Goal: Task Accomplishment & Management: Manage account settings

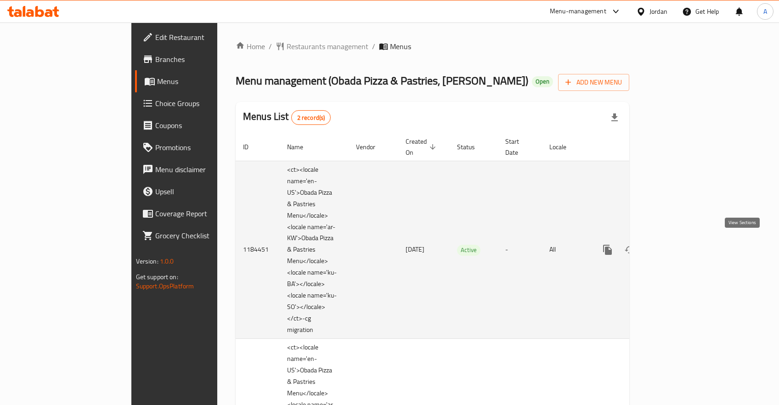
click at [679, 248] on icon "enhanced table" at bounding box center [673, 249] width 11 height 11
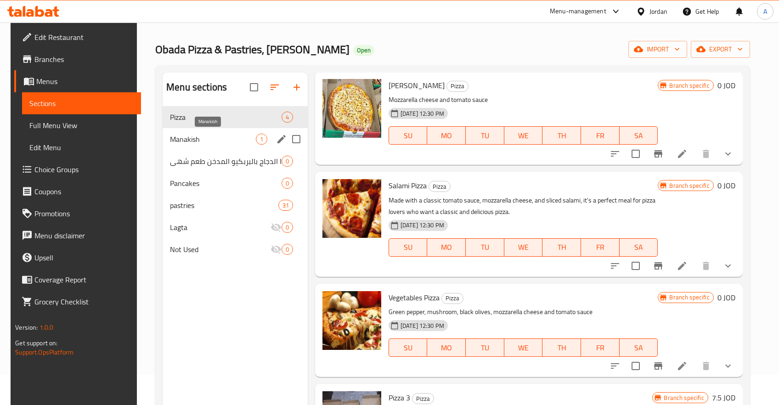
scroll to position [49, 0]
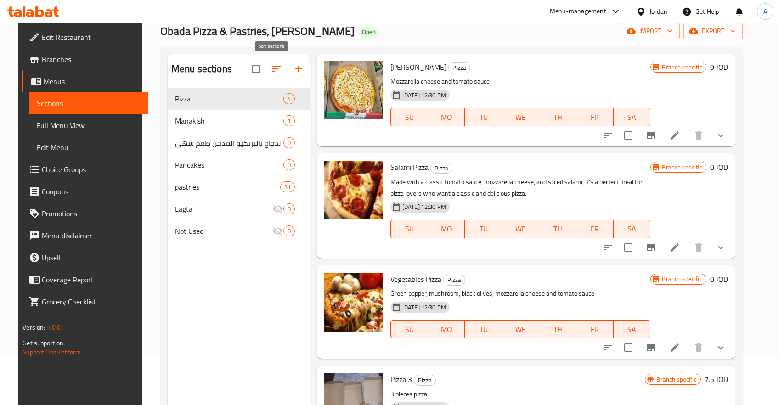
click at [266, 67] on button "button" at bounding box center [276, 69] width 22 height 22
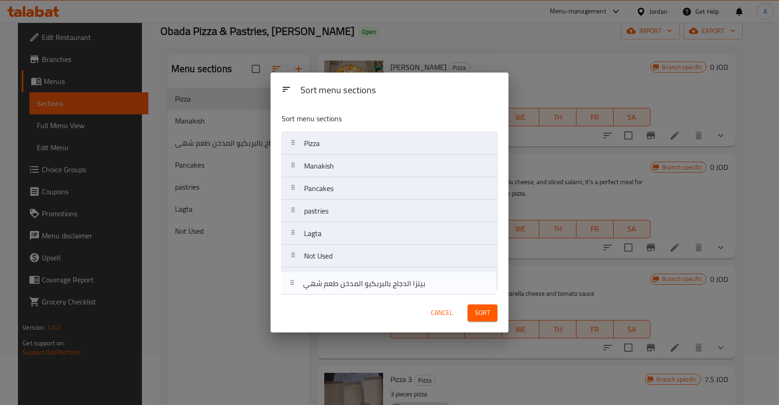
drag, startPoint x: 294, startPoint y: 191, endPoint x: 293, endPoint y: 286, distance: 95.0
click at [293, 286] on nav "Pizza Manakish بيتزا الدجاج بالبربكيو المدخن طعم شهي Pancakes pastries Lagta No…" at bounding box center [388, 211] width 215 height 158
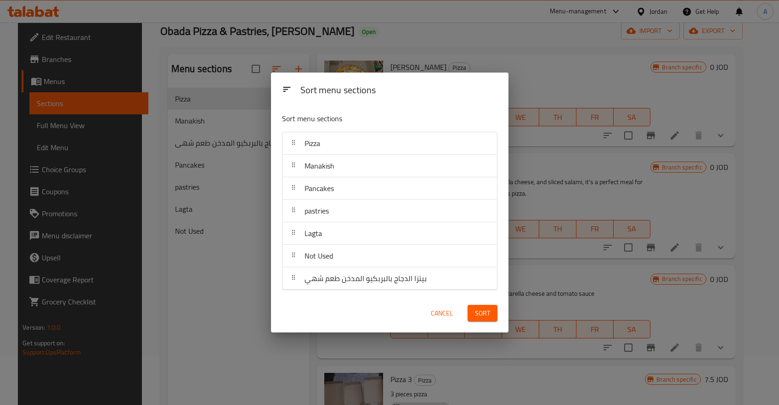
click at [480, 312] on span "Sort" at bounding box center [482, 313] width 15 height 11
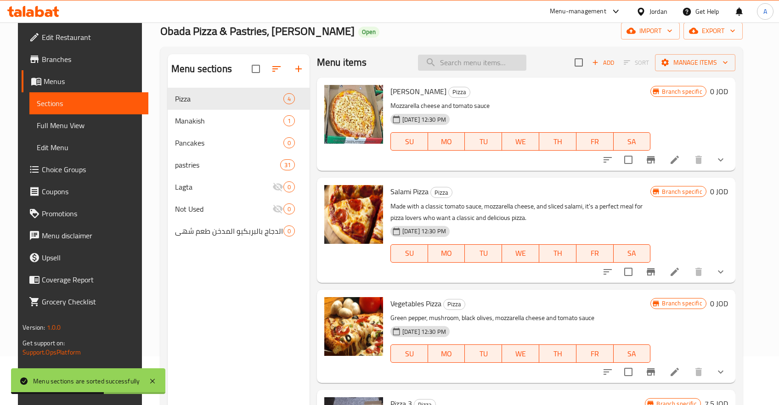
scroll to position [0, 0]
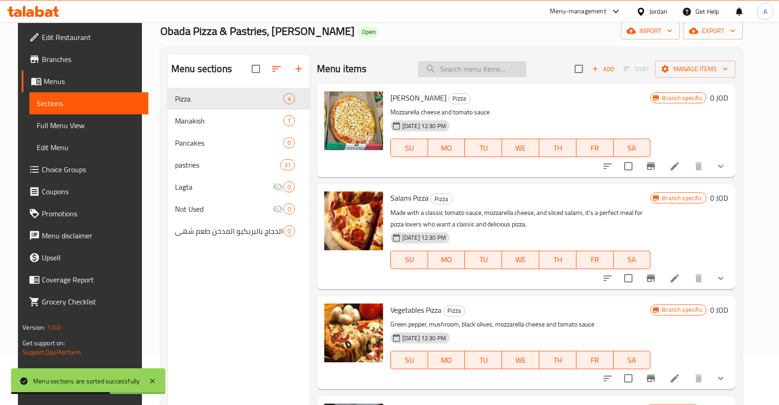
click at [457, 70] on input "search" at bounding box center [472, 69] width 108 height 16
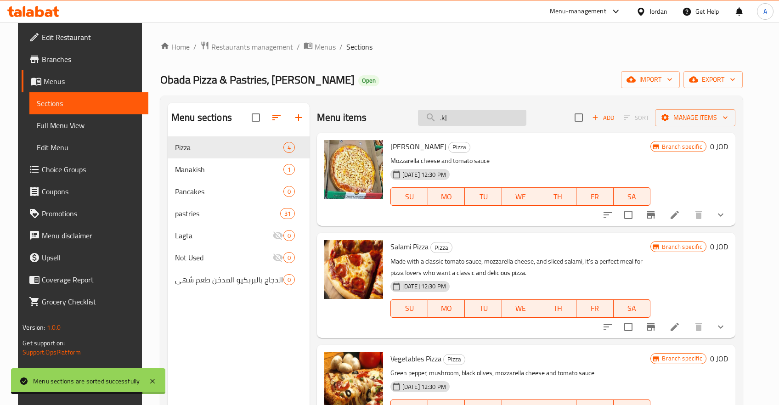
type input ".k[v"
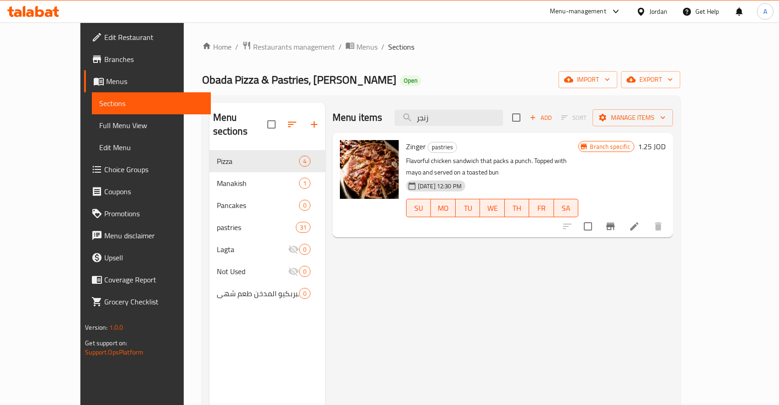
type input "زنجر"
click at [616, 221] on icon "Branch-specific-item" at bounding box center [610, 226] width 11 height 11
drag, startPoint x: 476, startPoint y: 123, endPoint x: 376, endPoint y: 115, distance: 100.4
click at [376, 115] on div "Menu items زنجر Add Sort Manage items" at bounding box center [502, 118] width 340 height 30
click at [477, 128] on div "Menu items زنجر Add Sort Manage items" at bounding box center [502, 118] width 340 height 30
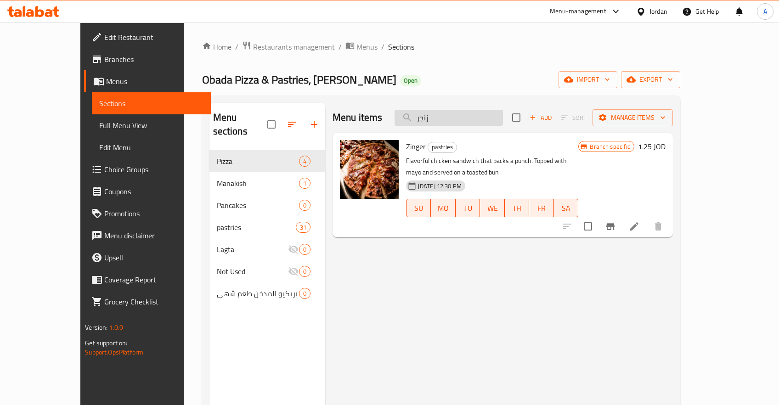
click at [468, 117] on input "زنجر" at bounding box center [448, 118] width 108 height 16
type input "شيش"
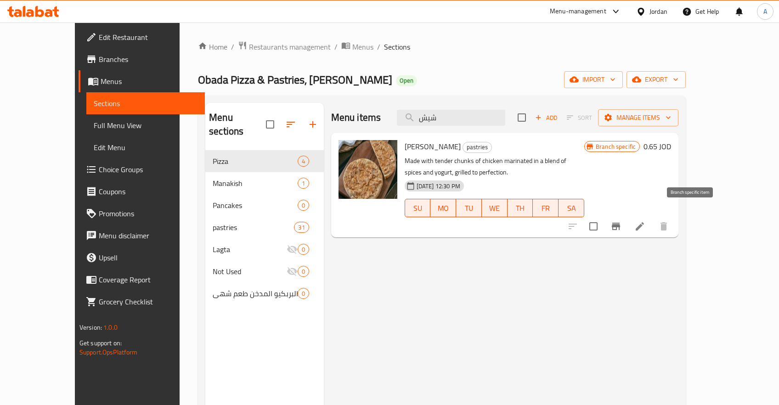
click at [621, 221] on icon "Branch-specific-item" at bounding box center [615, 226] width 11 height 11
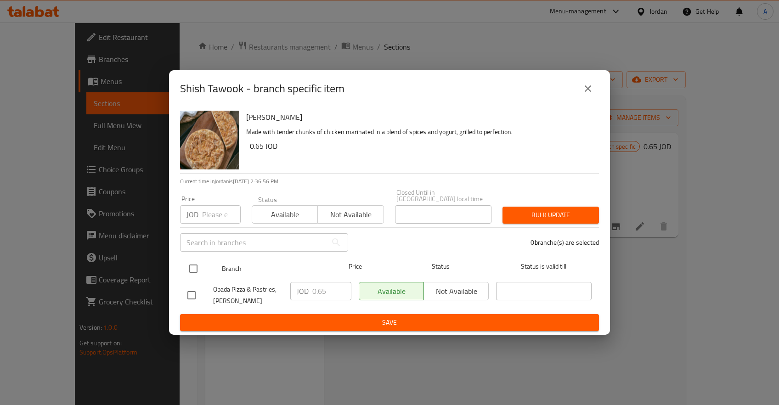
click at [199, 269] on input "checkbox" at bounding box center [193, 268] width 19 height 19
checkbox input "true"
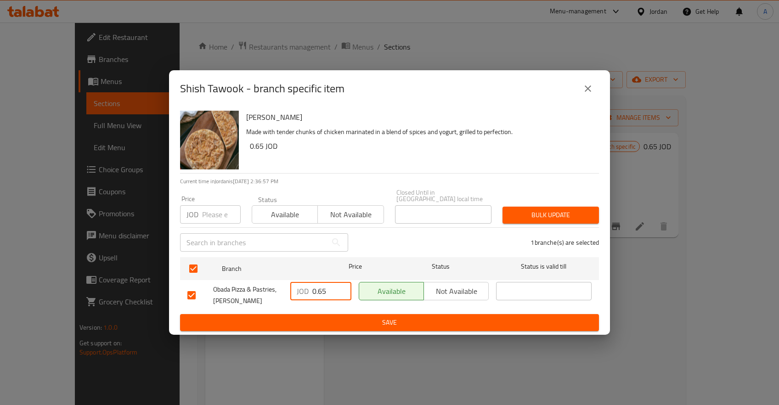
drag, startPoint x: 328, startPoint y: 287, endPoint x: 278, endPoint y: 287, distance: 50.5
click at [312, 287] on input "0.65" at bounding box center [331, 291] width 39 height 18
type input "0.75"
type button "0"
type button "1"
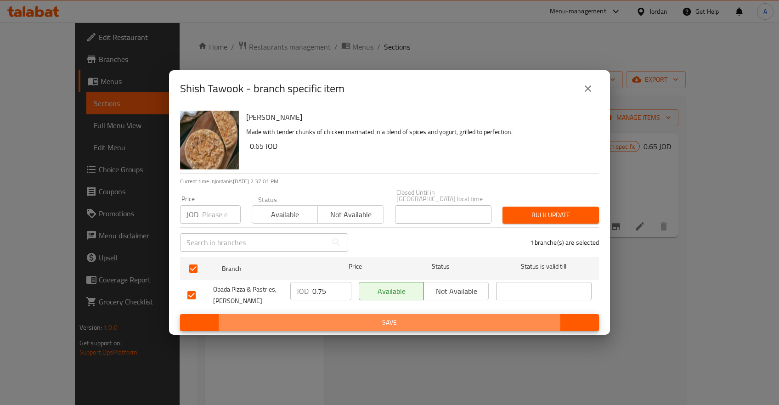
click at [180, 314] on button "Save" at bounding box center [389, 322] width 419 height 17
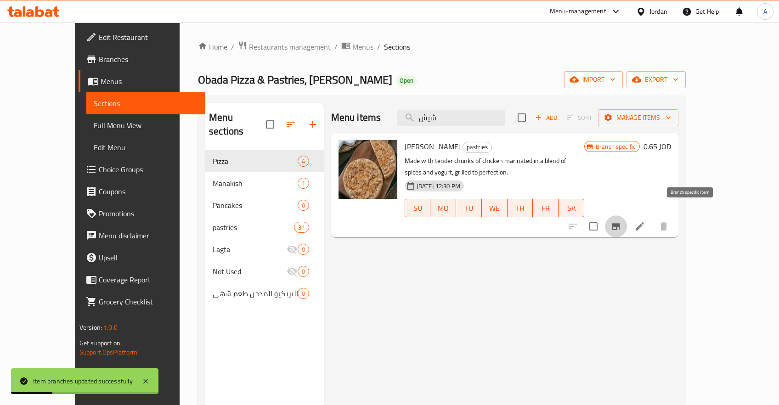
click at [620, 223] on icon "Branch-specific-item" at bounding box center [615, 226] width 8 height 7
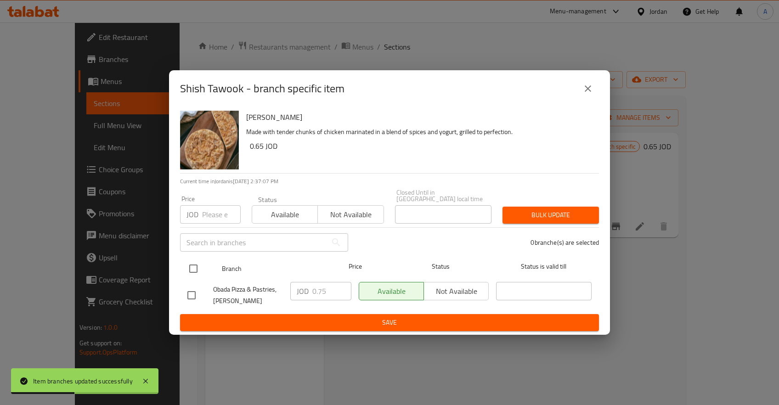
click at [193, 262] on input "checkbox" at bounding box center [193, 268] width 19 height 19
checkbox input "true"
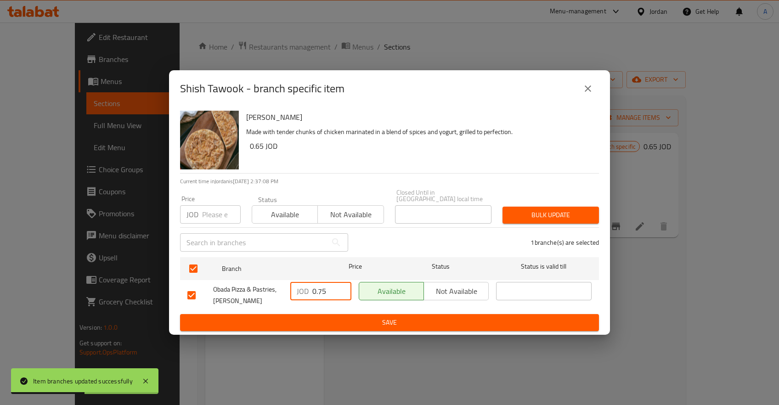
click at [324, 294] on input "0.75" at bounding box center [331, 291] width 39 height 18
type button "0"
type button "1"
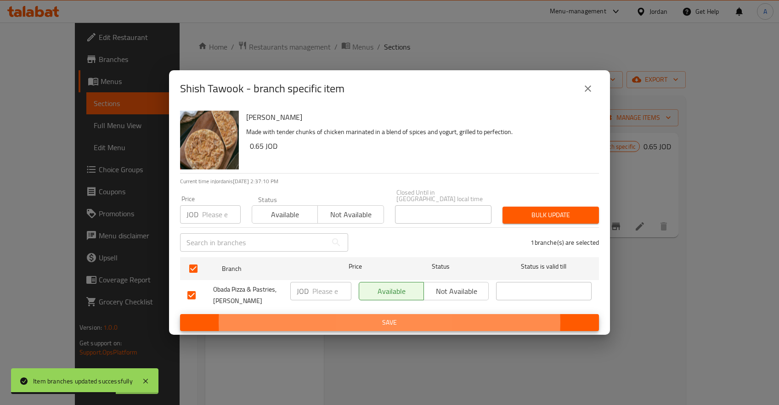
click at [180, 314] on button "Save" at bounding box center [389, 322] width 419 height 17
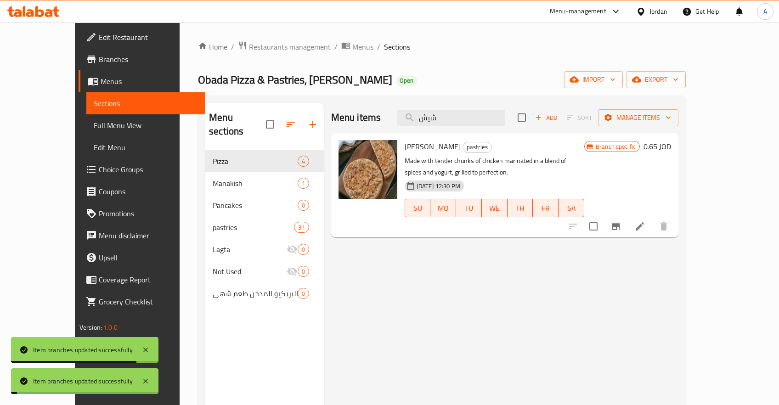
click at [671, 145] on div "Branch specific 0.65 JOD" at bounding box center [627, 146] width 87 height 13
click at [671, 146] on h6 "0.65 JOD" at bounding box center [657, 146] width 28 height 13
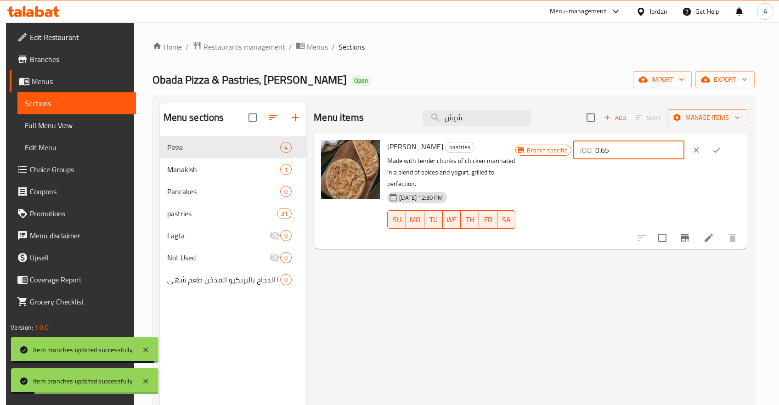
click at [611, 155] on input "0.65" at bounding box center [639, 150] width 89 height 18
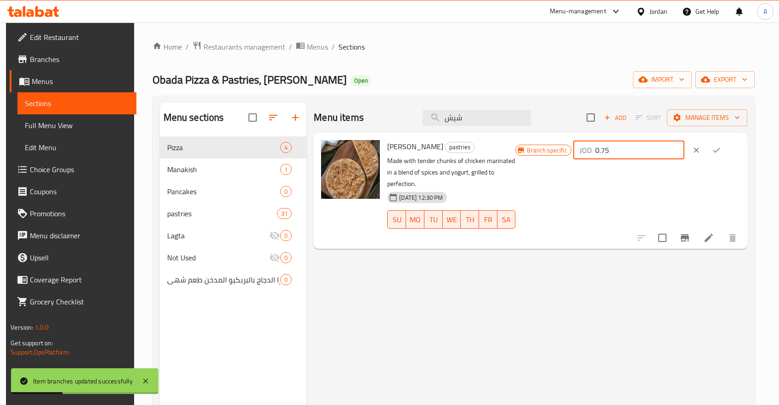
type input "0.75"
click button "ok" at bounding box center [716, 150] width 20 height 20
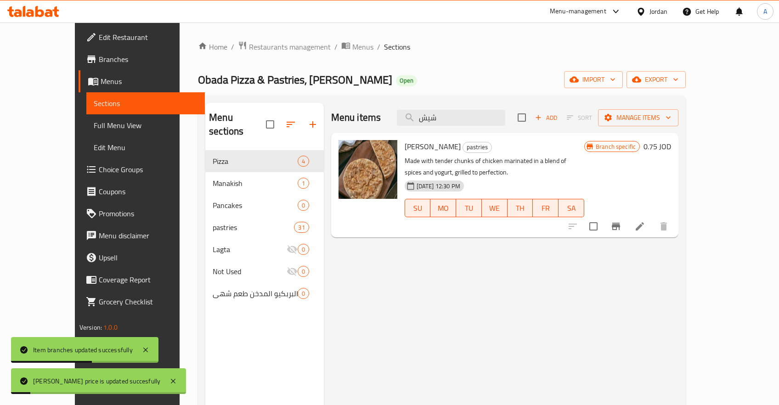
click at [624, 312] on div "Menu items شيش Add Sort Manage items Shish Tawook pastries Made with tender chu…" at bounding box center [501, 305] width 355 height 405
click at [478, 114] on input "شيش" at bounding box center [451, 118] width 108 height 16
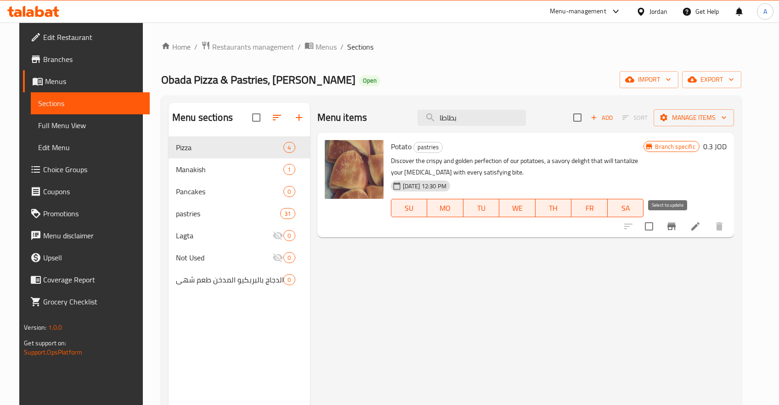
type input "بطاطا"
click at [677, 223] on icon "Branch-specific-item" at bounding box center [671, 226] width 11 height 11
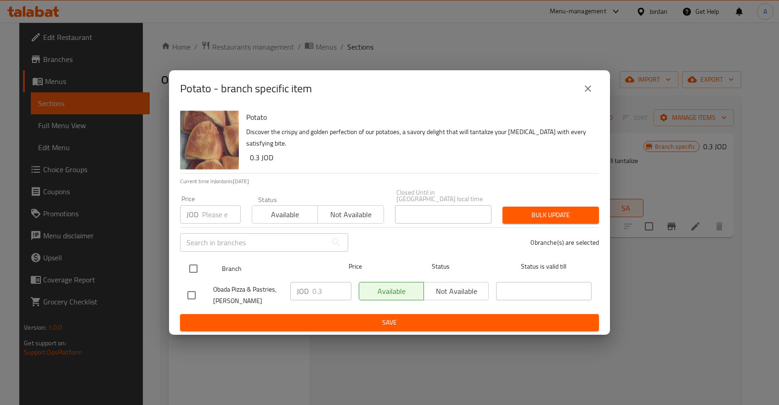
click at [189, 262] on input "checkbox" at bounding box center [193, 268] width 19 height 19
checkbox input "true"
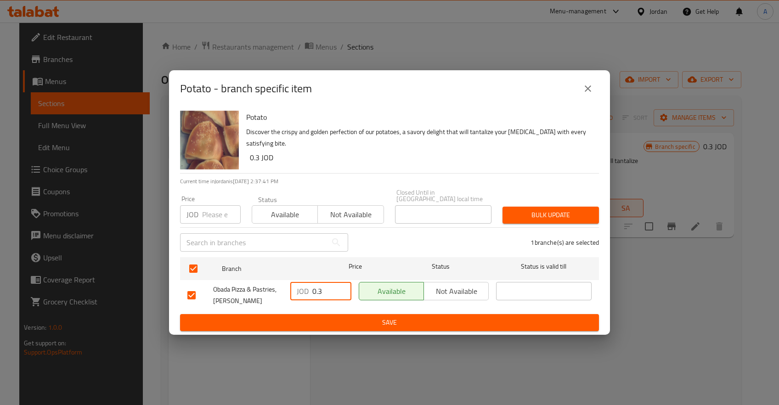
click at [322, 292] on input "0.3" at bounding box center [331, 291] width 39 height 18
type button "0"
type button "1"
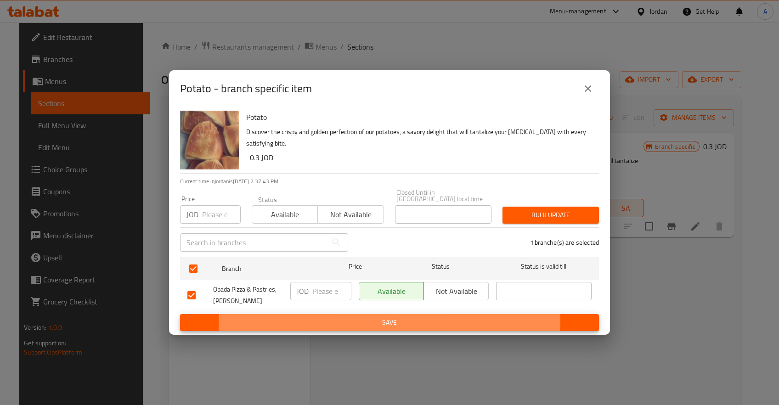
click at [180, 314] on button "Save" at bounding box center [389, 322] width 419 height 17
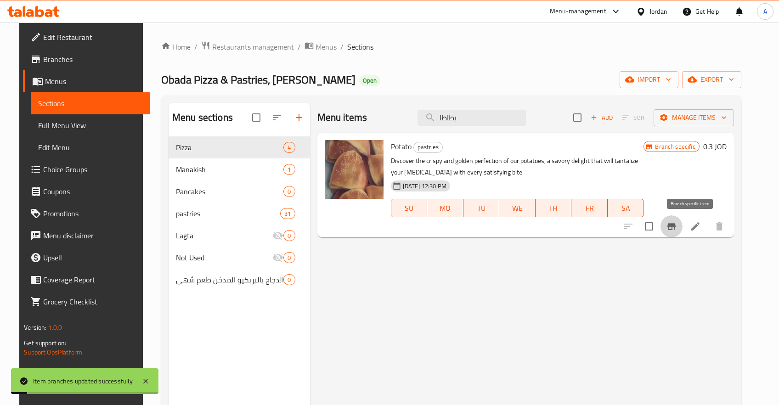
click at [726, 148] on h6 "0.3 JOD" at bounding box center [714, 146] width 23 height 13
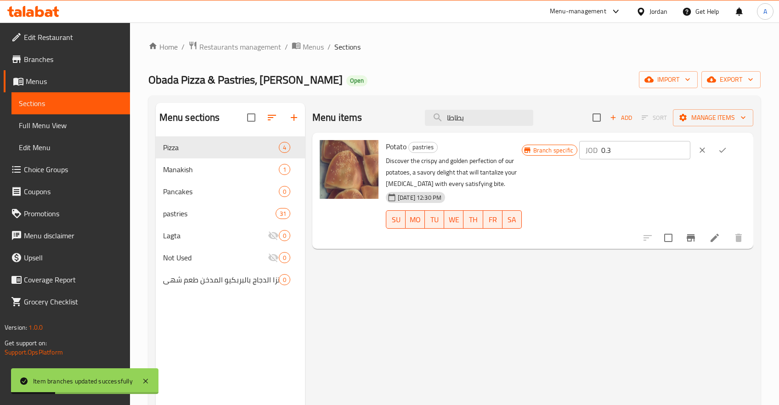
click at [665, 189] on div "Branch specific JOD 0.3 ​" at bounding box center [633, 190] width 224 height 101
click at [701, 153] on icon "clear" at bounding box center [701, 150] width 9 height 9
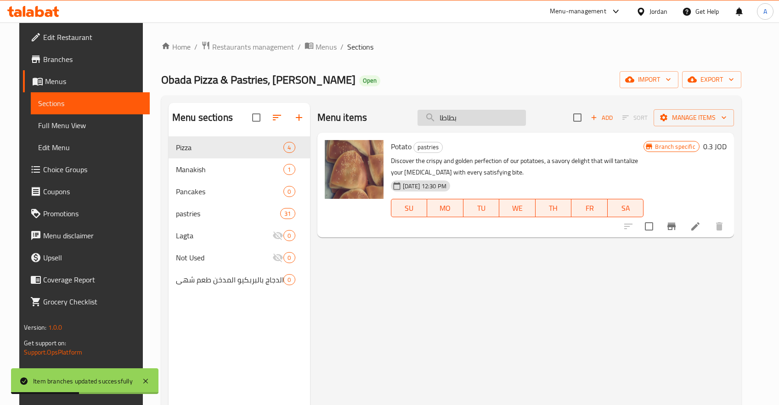
drag, startPoint x: 550, startPoint y: 122, endPoint x: 475, endPoint y: 118, distance: 75.8
click at [549, 122] on div "Menu items بطاطا Add Sort Manage items" at bounding box center [525, 118] width 416 height 30
click at [475, 118] on input "بطاطا" at bounding box center [471, 118] width 108 height 16
drag, startPoint x: 483, startPoint y: 118, endPoint x: 390, endPoint y: 120, distance: 92.8
click at [417, 120] on input "بطاطا" at bounding box center [471, 118] width 108 height 16
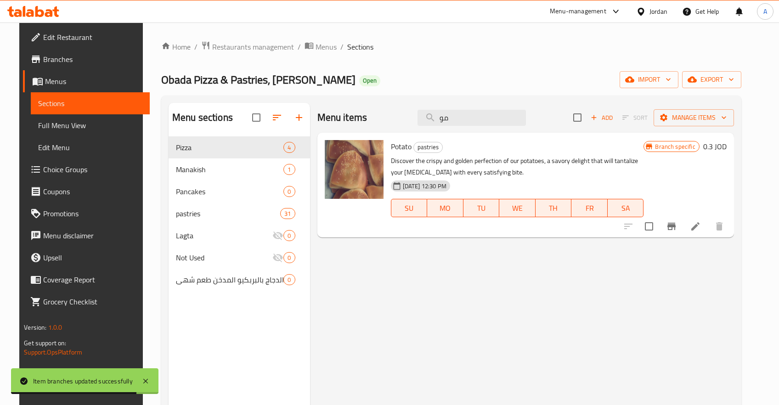
type input "موز"
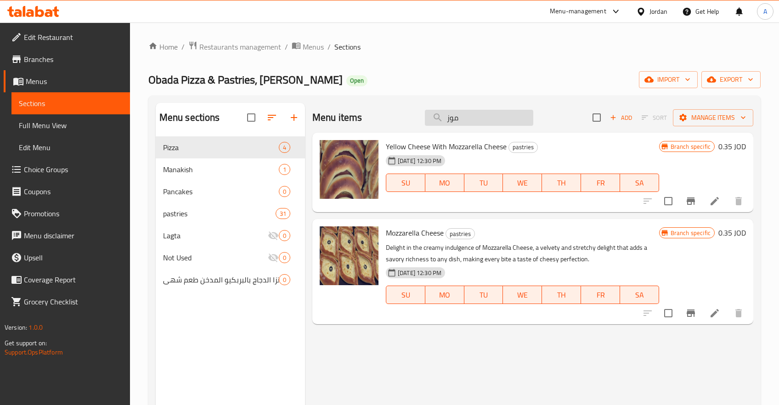
drag, startPoint x: 472, startPoint y: 117, endPoint x: 374, endPoint y: 117, distance: 98.7
click at [425, 117] on input "موز" at bounding box center [479, 118] width 108 height 16
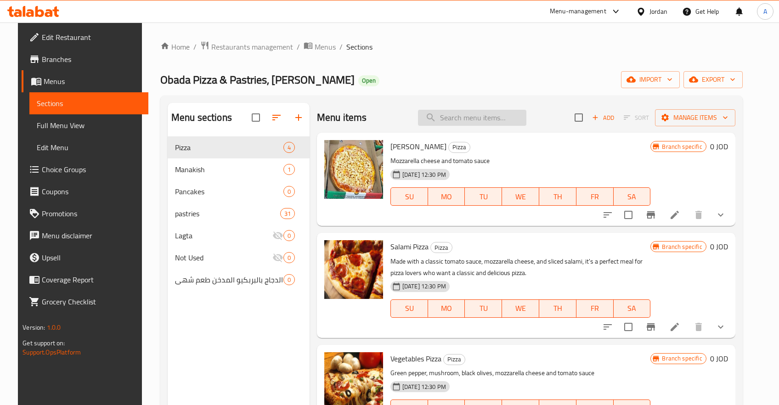
click at [490, 119] on input "search" at bounding box center [472, 118] width 108 height 16
type input "لحمة"
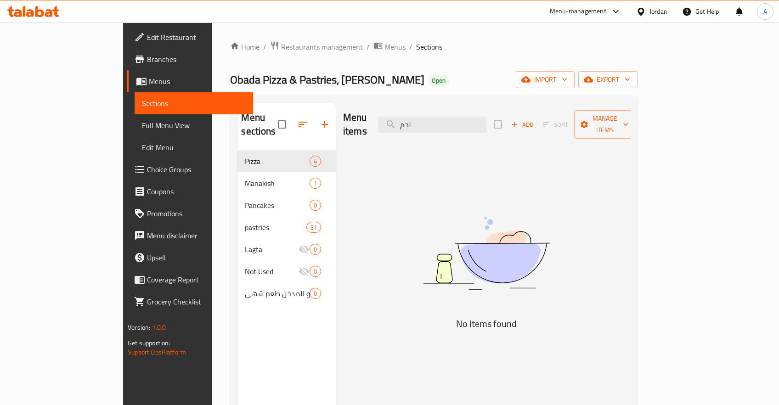
type input "لحمه"
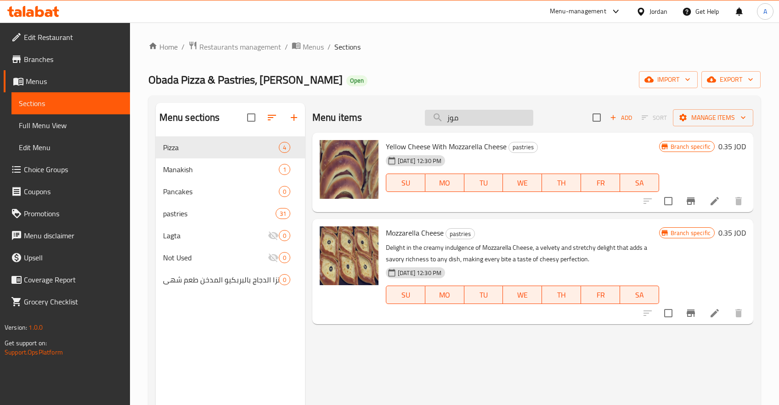
drag, startPoint x: 480, startPoint y: 117, endPoint x: 475, endPoint y: 118, distance: 5.4
click at [475, 118] on input "موز" at bounding box center [479, 118] width 108 height 16
type input "مكس"
